Goal: Find specific page/section: Find specific page/section

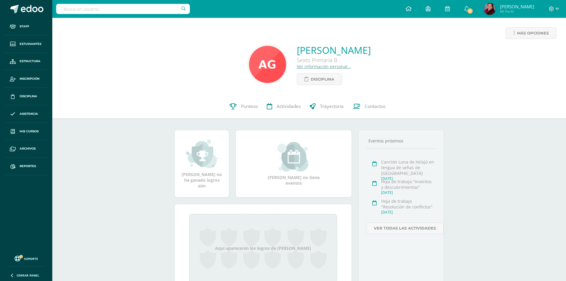
click at [169, 68] on div "[PERSON_NAME] Sexto Primaria B Ver información personal... Disciplina" at bounding box center [309, 64] width 504 height 41
click at [17, 40] on span at bounding box center [12, 44] width 11 height 11
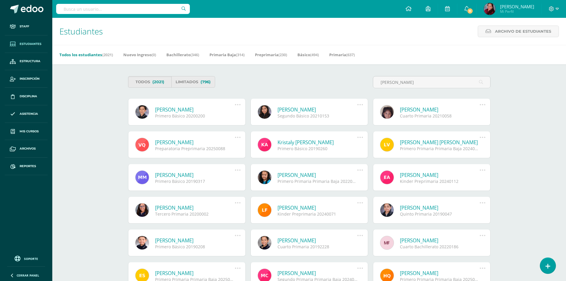
type input "[PERSON_NAME]"
click at [423, 110] on link "[PERSON_NAME]" at bounding box center [440, 109] width 80 height 7
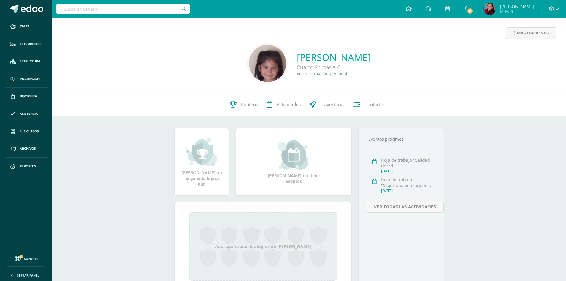
click at [67, 48] on div "Fatima Griselda Quiroa Aguilar Cuarto Primaria C Ver información personal..." at bounding box center [309, 63] width 504 height 39
click at [30, 44] on span "Estudiantes" at bounding box center [31, 44] width 22 height 5
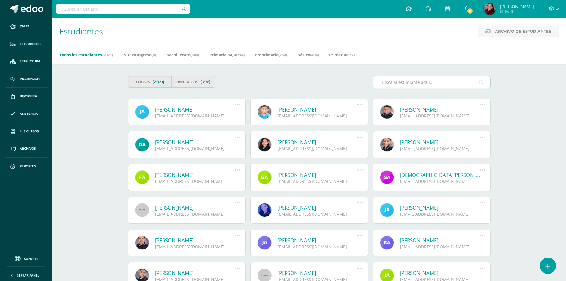
click at [414, 87] on input "text" at bounding box center [431, 82] width 117 height 12
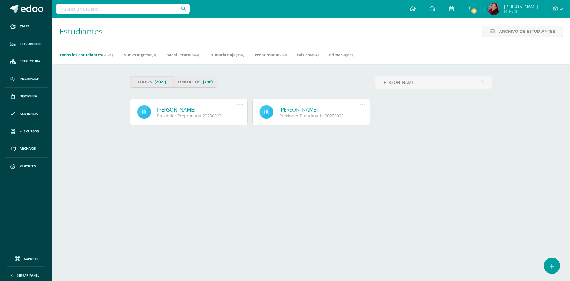
type input "Ian Javier Rodriguez Cifuentes"
drag, startPoint x: 154, startPoint y: 110, endPoint x: 227, endPoint y: 107, distance: 73.1
click at [227, 107] on div "Ian Javier Rodríguez Cifuentes Prekinder Preprimaria 20250023" at bounding box center [190, 112] width 102 height 12
copy link "Ian Javier Rodríguez Cifuentes"
